Goal: Communication & Community: Answer question/provide support

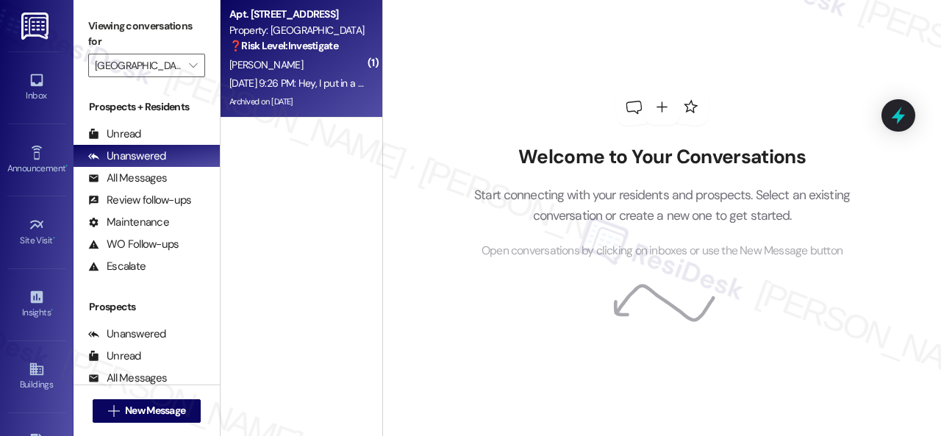
click at [331, 63] on div "[PERSON_NAME]" at bounding box center [297, 65] width 139 height 18
click at [313, 67] on div "[PERSON_NAME]" at bounding box center [297, 65] width 139 height 18
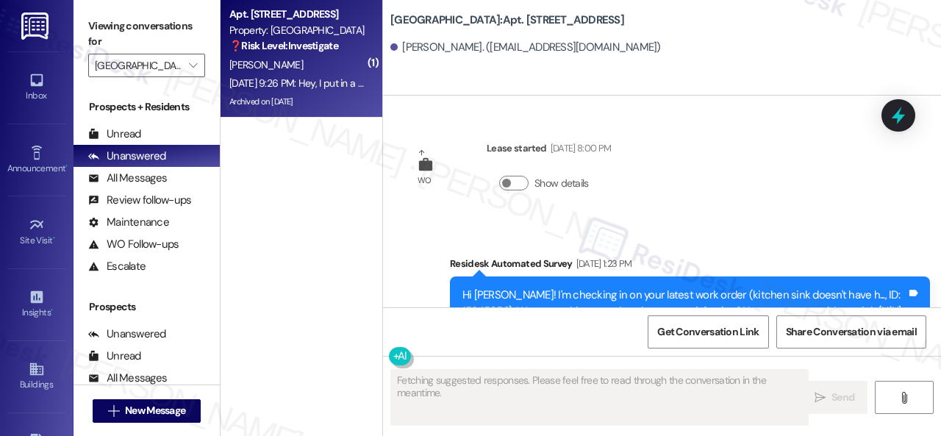
scroll to position [33047, 0]
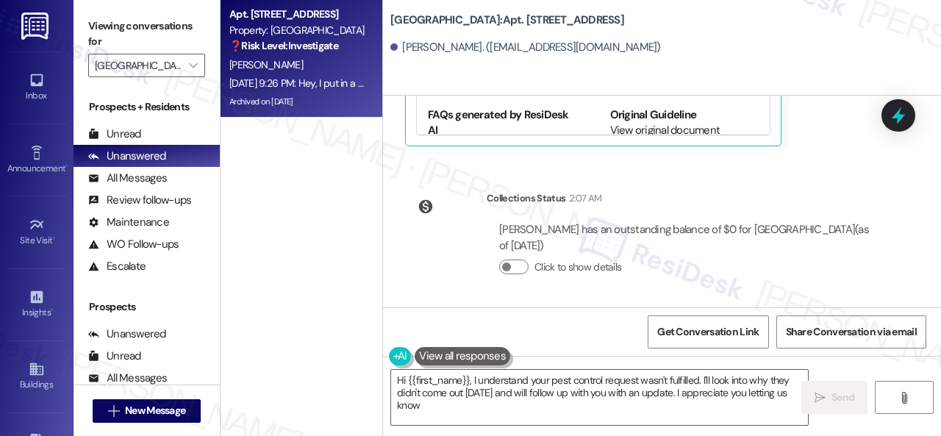
type textarea "Hi {{first_name}}, I understand your pest control request wasn't fulfilled. I'l…"
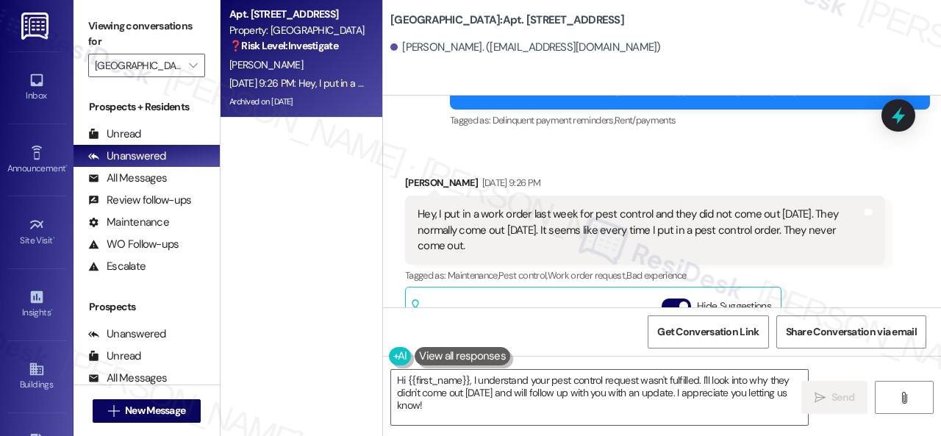
scroll to position [32753, 0]
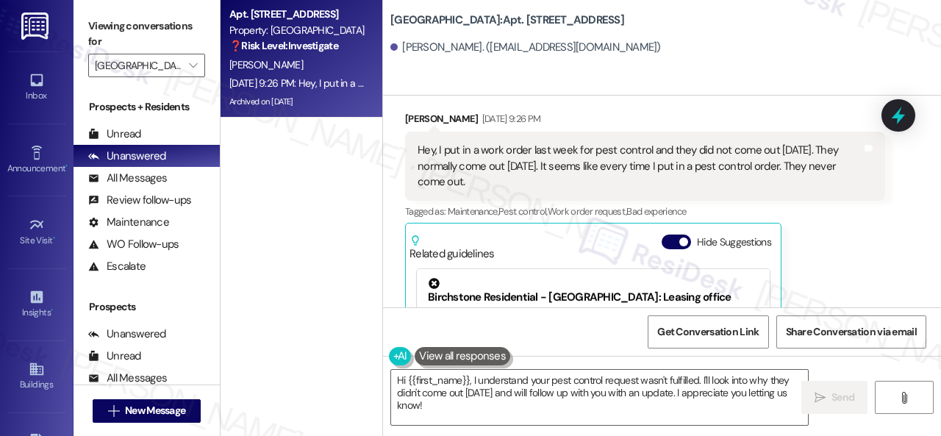
click at [773, 65] on div "[GEOGRAPHIC_DATA]: Apt. 120, 004 [GEOGRAPHIC_DATA] Central [PERSON_NAME]. ([EMA…" at bounding box center [662, 48] width 558 height 96
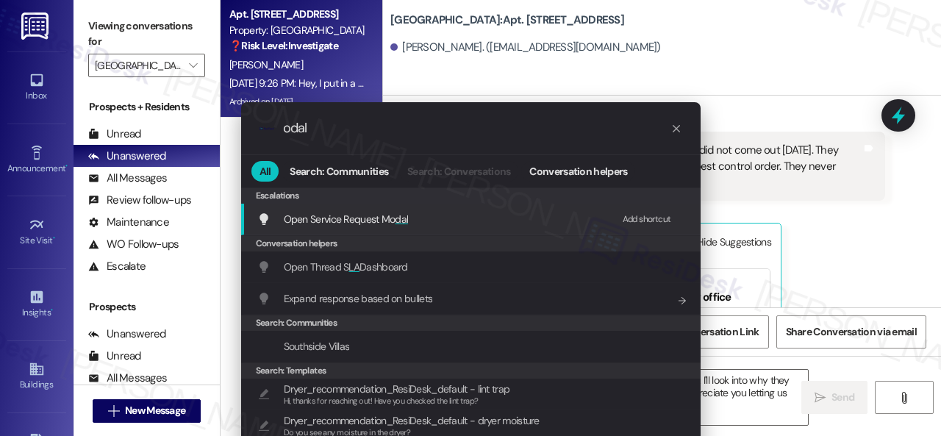
click at [643, 217] on div "Add shortcut" at bounding box center [646, 219] width 49 height 15
click at [383, 220] on span "Open Service Request Mo dal" at bounding box center [346, 218] width 125 height 13
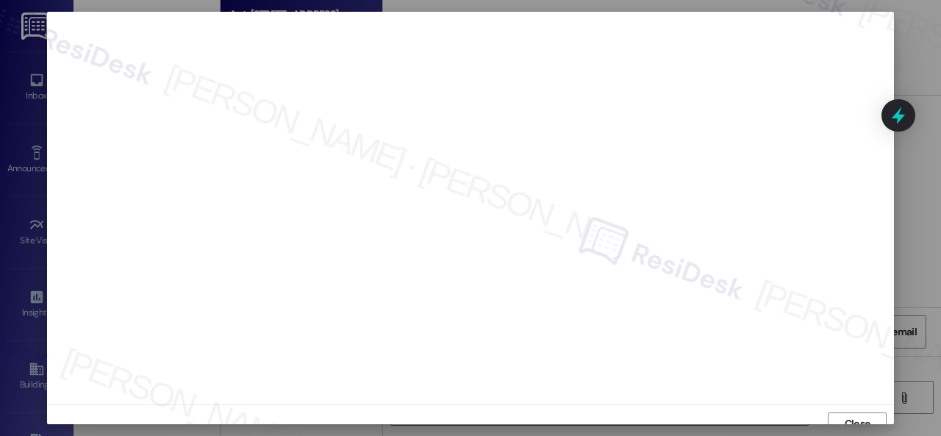
scroll to position [11, 0]
click at [849, 415] on span "Close" at bounding box center [857, 412] width 26 height 15
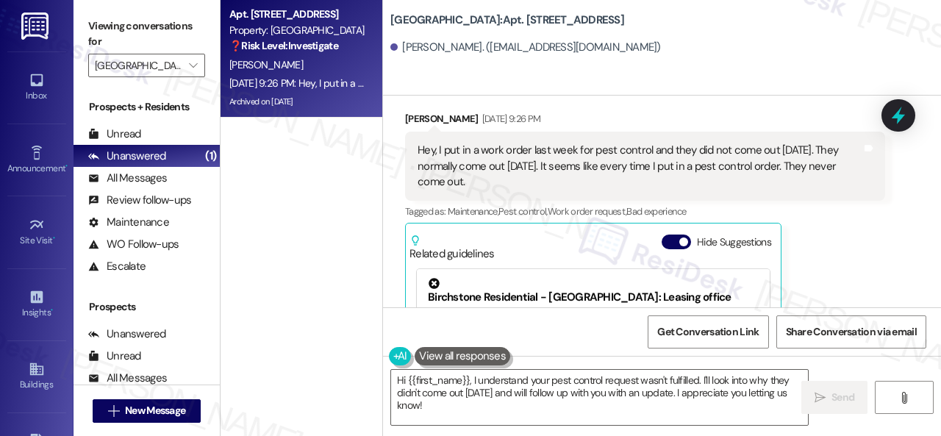
click at [714, 108] on div "Received via SMS [PERSON_NAME] [DATE] 9:26 PM Hey, I put in a work order last w…" at bounding box center [645, 275] width 502 height 351
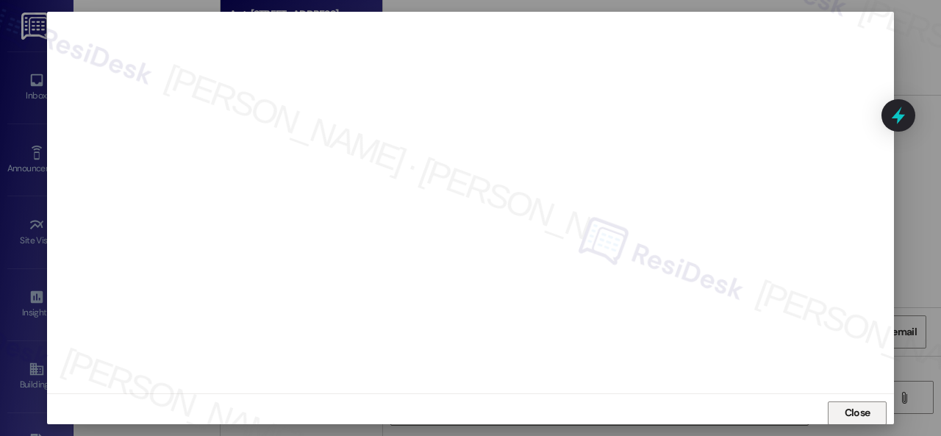
click at [836, 413] on button "Close" at bounding box center [856, 413] width 59 height 24
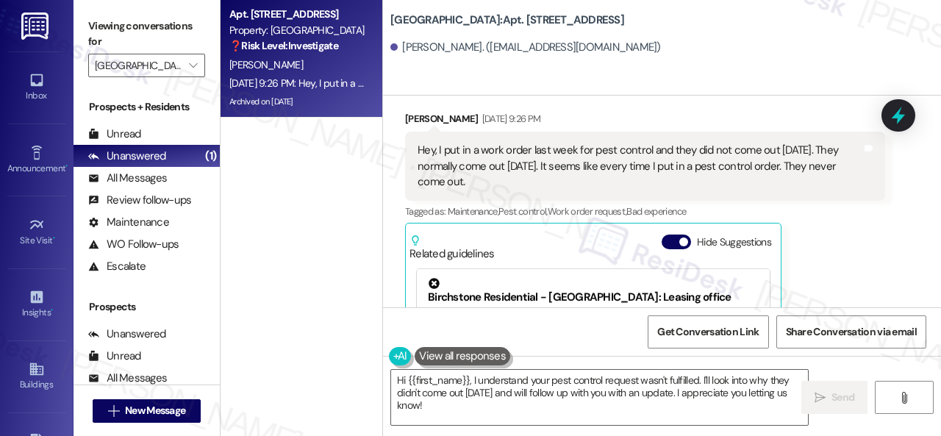
click at [835, 237] on div "[PERSON_NAME] [DATE] 9:26 PM Hey, I put in a work order last week for pest cont…" at bounding box center [645, 275] width 480 height 329
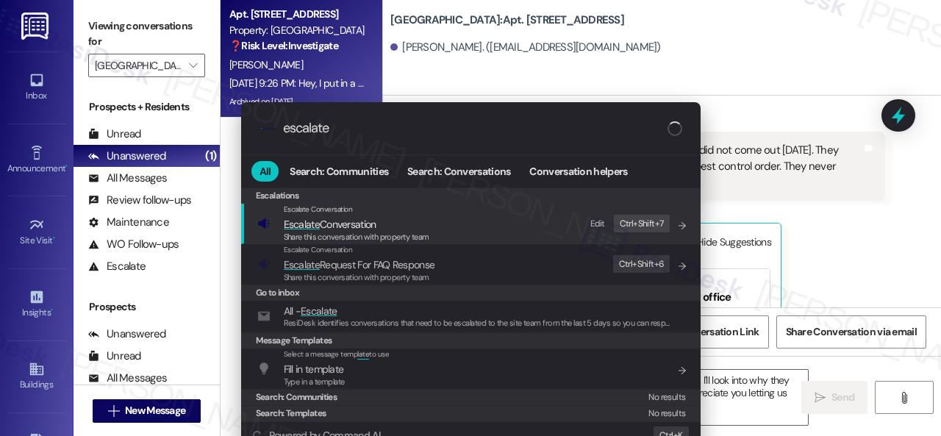
type input "escalate"
click at [596, 221] on div "Edit" at bounding box center [597, 223] width 15 height 15
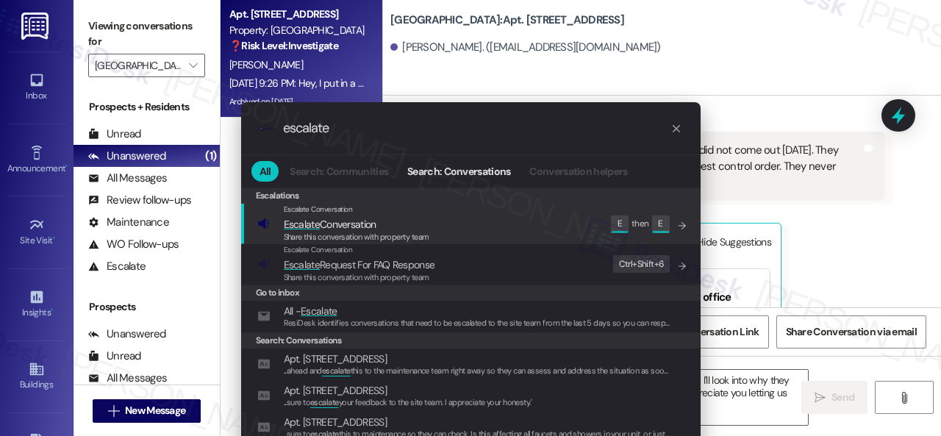
click at [349, 221] on span "Escalate Conversation" at bounding box center [330, 224] width 93 height 13
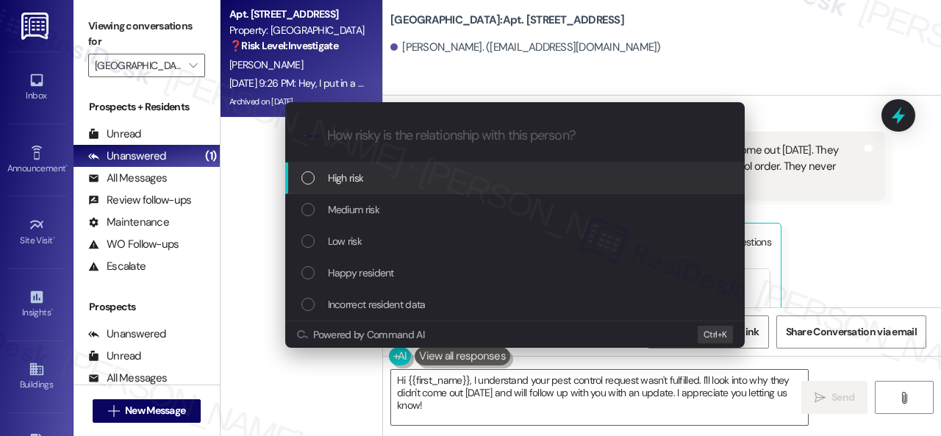
click at [343, 173] on span "High risk" at bounding box center [346, 178] width 36 height 16
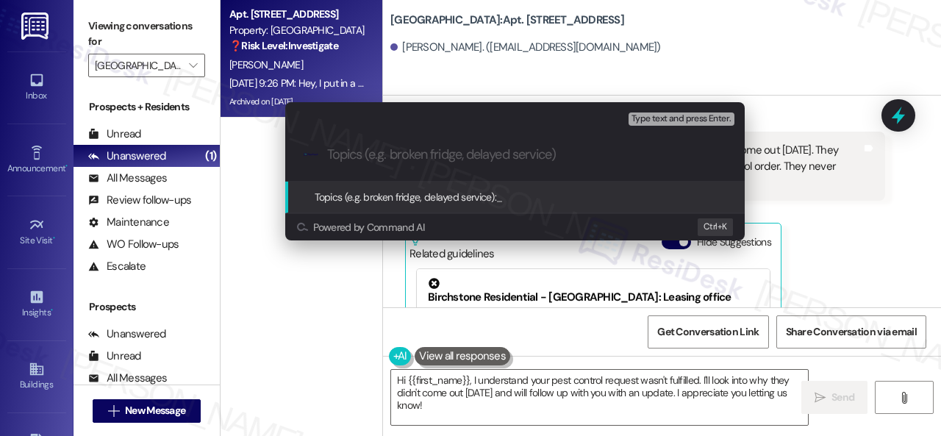
paste input "Follow-up on work order 16073502"
type input "Follow-up on work order 16073502"
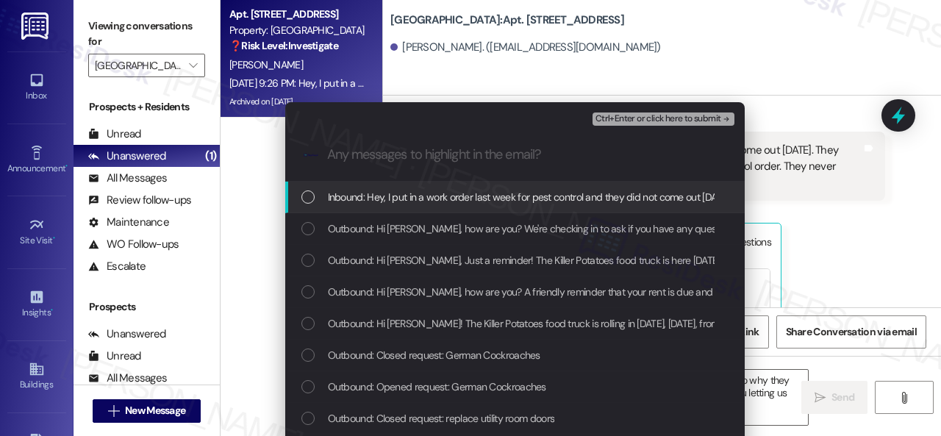
click at [425, 198] on span "Inbound: Hey, I put in a work order last week for pest control and they did not…" at bounding box center [755, 197] width 854 height 16
click at [613, 117] on span "Ctrl+Enter or click here to submit" at bounding box center [658, 119] width 126 height 10
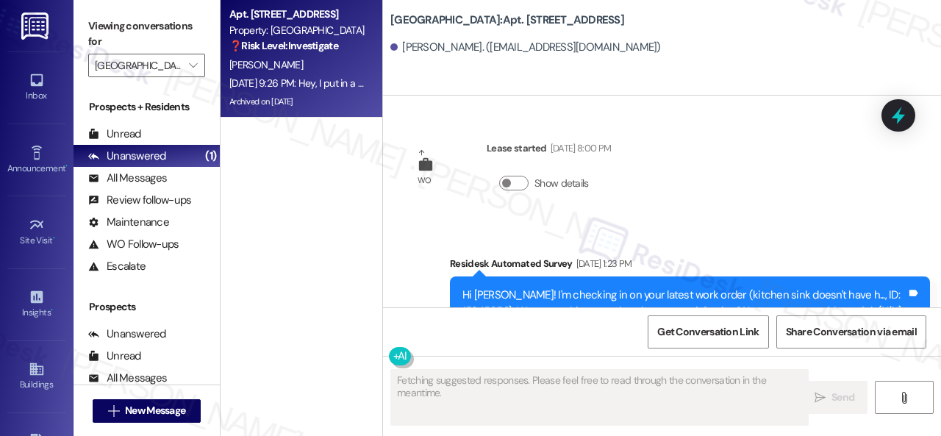
scroll to position [32895, 0]
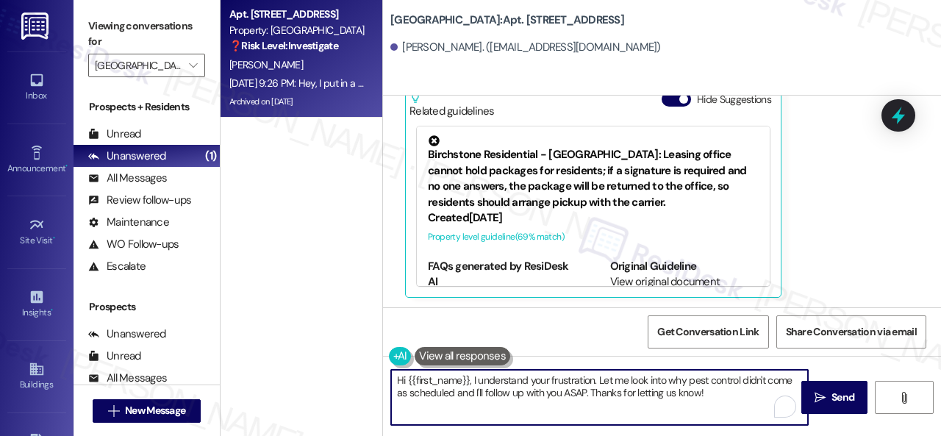
drag, startPoint x: 474, startPoint y: 379, endPoint x: 745, endPoint y: 406, distance: 272.5
click at [745, 406] on textarea "Hi {{first_name}}, I understand your frustration. Let me look into why pest con…" at bounding box center [599, 397] width 417 height 55
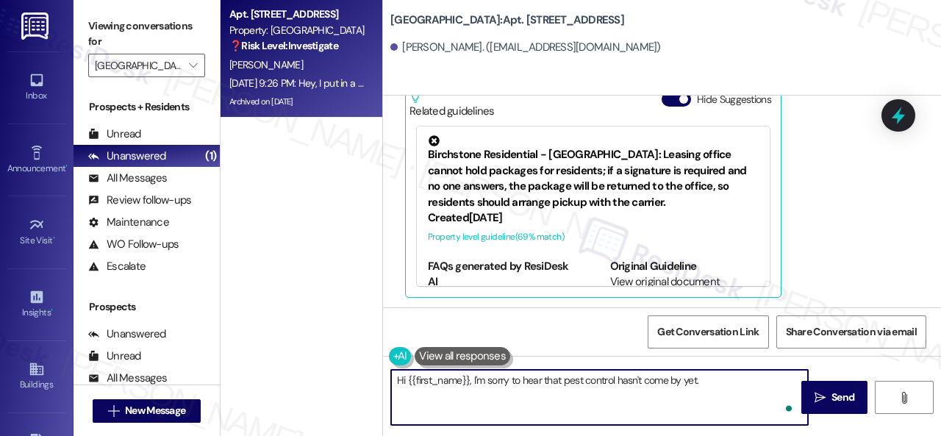
paste textarea "I will forward your concern to the site team and get back to you as soon as I r…"
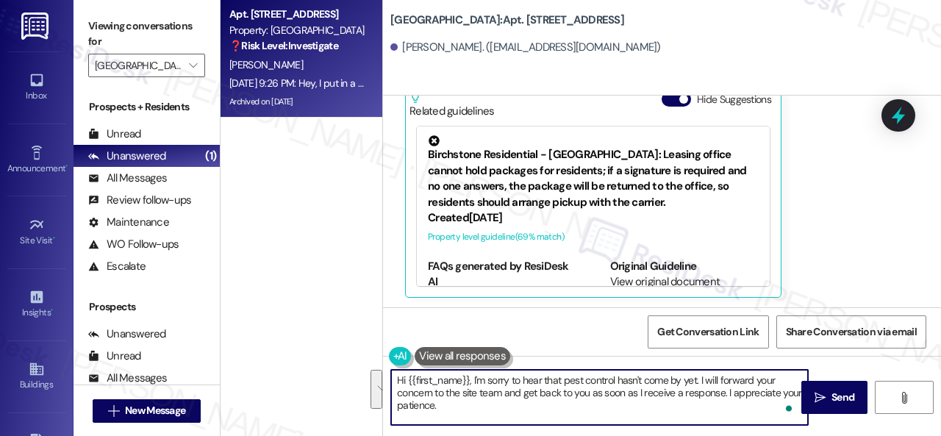
drag, startPoint x: 708, startPoint y: 380, endPoint x: 710, endPoint y: 400, distance: 20.0
click at [710, 400] on textarea "Hi {{first_name}}, I'm sorry to hear that pest control hasn't come by yet. I wi…" at bounding box center [599, 397] width 417 height 55
click at [700, 383] on textarea "Hi {{first_name}}, I'm sorry to hear that pest control hasn't come by yet. I wi…" at bounding box center [599, 397] width 417 height 55
drag, startPoint x: 484, startPoint y: 392, endPoint x: 665, endPoint y: 392, distance: 181.5
click at [665, 392] on textarea "Hi {{first_name}}, I'm sorry to hear that pest control hasn't come by yet. I've…" at bounding box center [599, 397] width 417 height 55
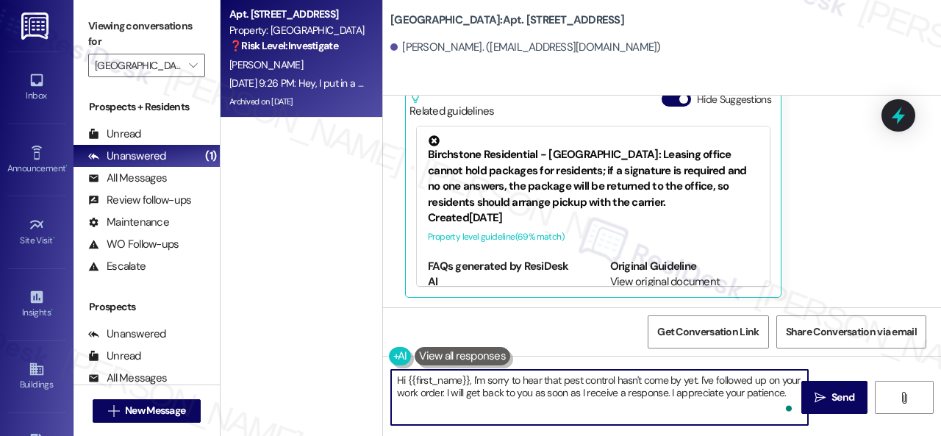
click at [657, 406] on textarea "Hi {{first_name}}, I'm sorry to hear that pest control hasn't come by yet. I've…" at bounding box center [599, 397] width 417 height 55
click at [700, 383] on textarea "Hi {{first_name}}, I'm sorry to hear that pest control hasn't come by yet. I've…" at bounding box center [599, 397] width 417 height 55
type textarea "Hi {{first_name}}, I'm sorry to hear that pest control hasn't come by yet. I've…"
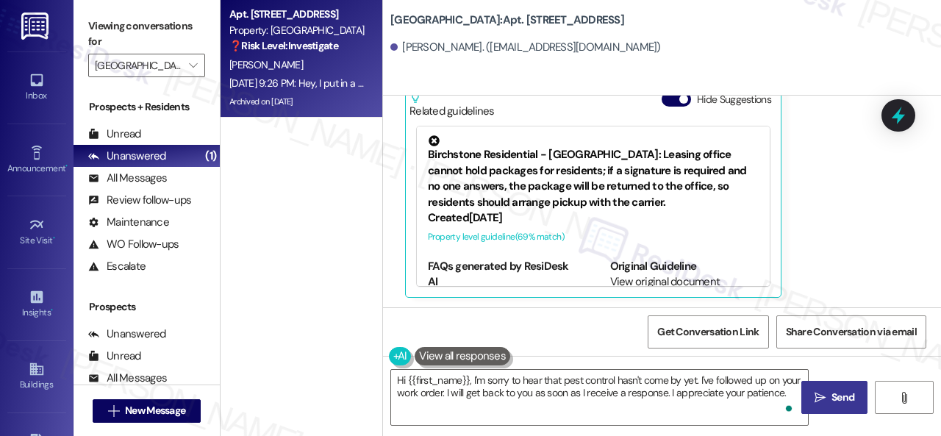
click at [814, 395] on icon "" at bounding box center [819, 398] width 11 height 12
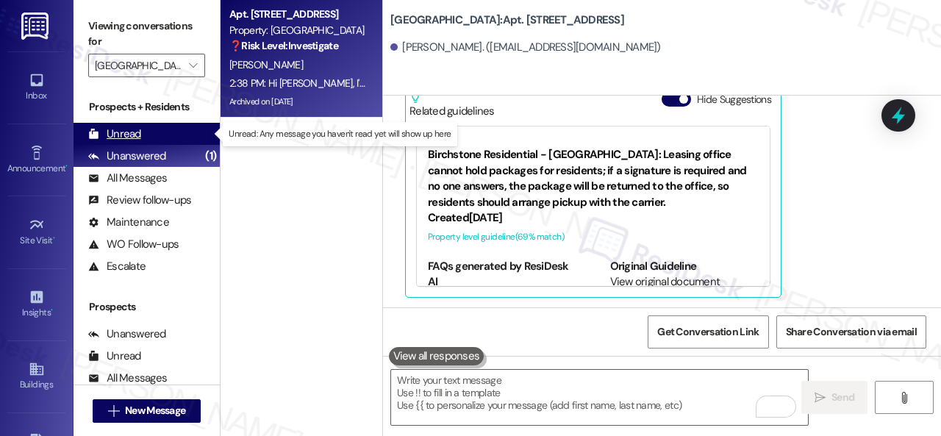
click at [132, 129] on div "Unread" at bounding box center [114, 133] width 53 height 15
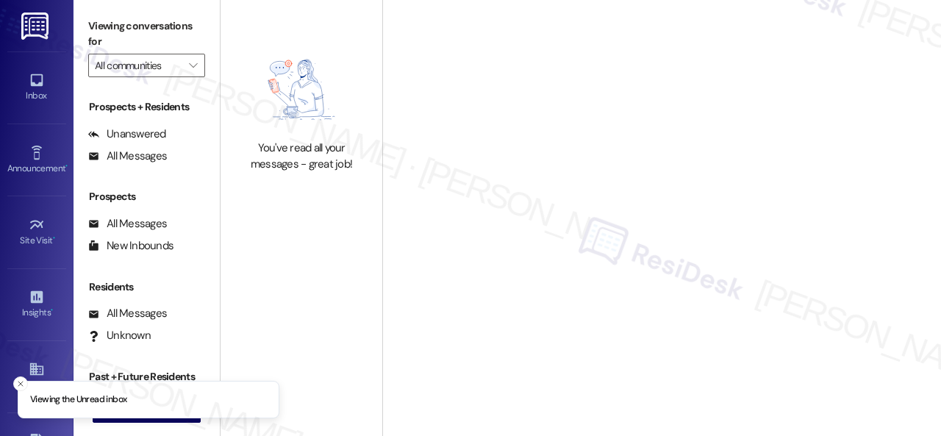
type input "[GEOGRAPHIC_DATA]"
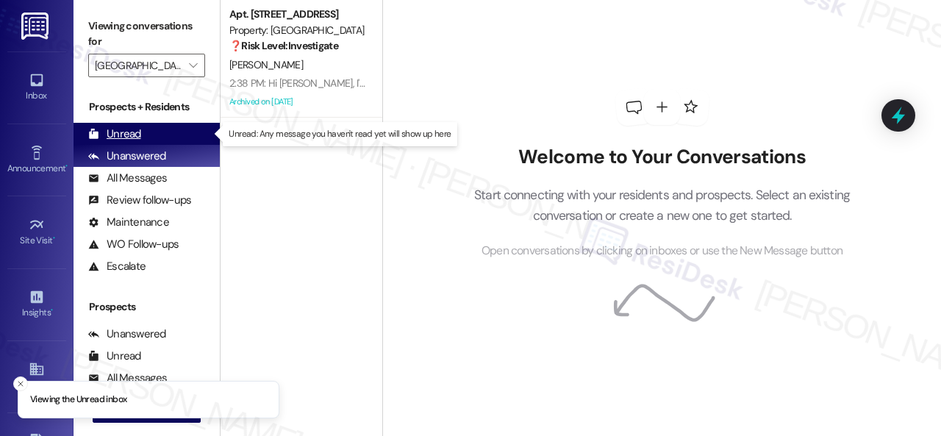
click at [115, 134] on div "Unread" at bounding box center [114, 133] width 53 height 15
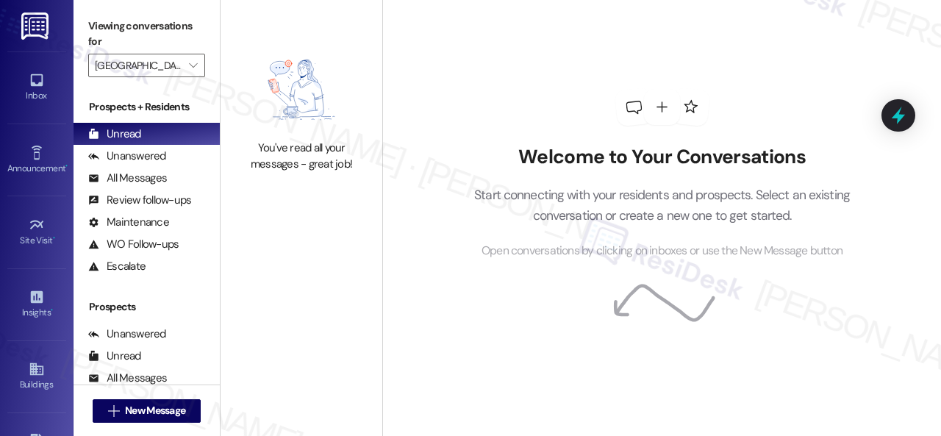
click at [530, 82] on div "Welcome to Your Conversations Start connecting with your residents and prospect…" at bounding box center [662, 174] width 441 height 348
